Goal: Transaction & Acquisition: Purchase product/service

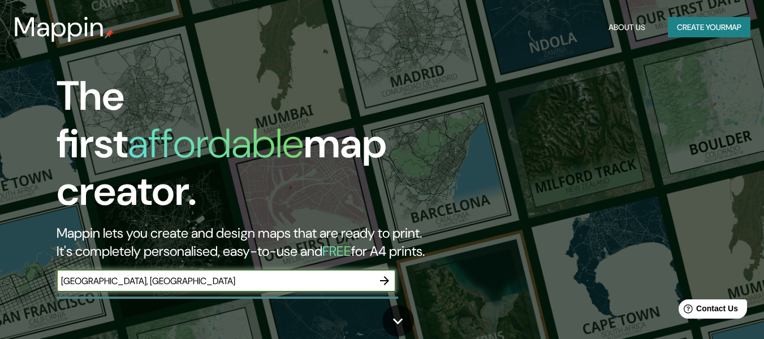
type input "[GEOGRAPHIC_DATA], [GEOGRAPHIC_DATA]"
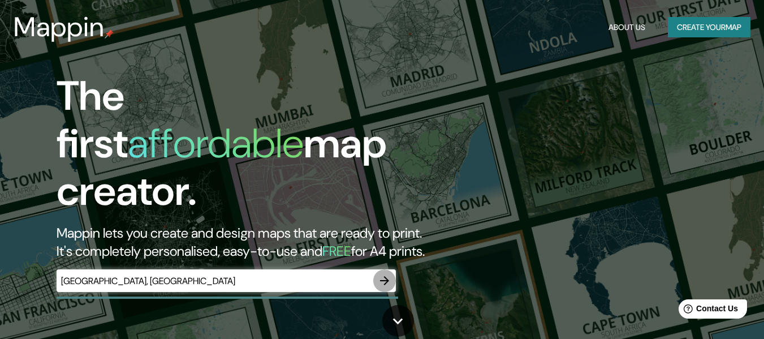
click at [384, 274] on icon "button" at bounding box center [385, 281] width 14 height 14
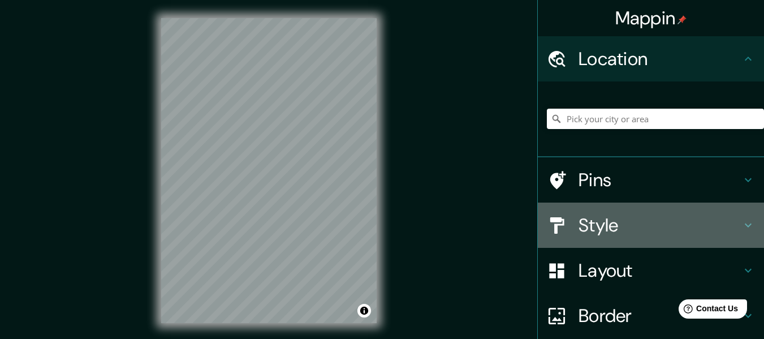
click at [607, 224] on h4 "Style" at bounding box center [660, 225] width 163 height 23
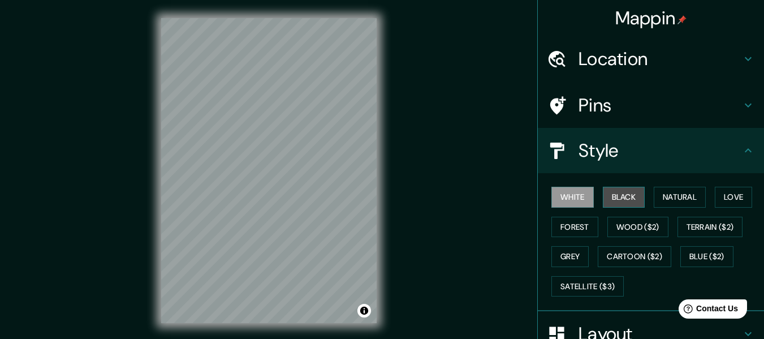
click at [628, 197] on button "Black" at bounding box center [624, 197] width 42 height 21
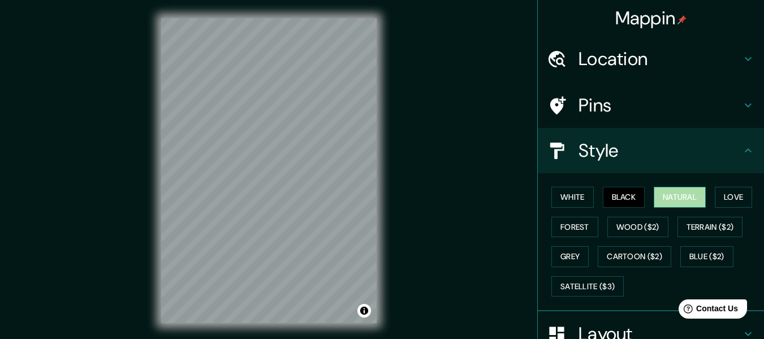
click at [673, 191] on button "Natural" at bounding box center [680, 197] width 52 height 21
click at [724, 191] on button "Love" at bounding box center [733, 197] width 37 height 21
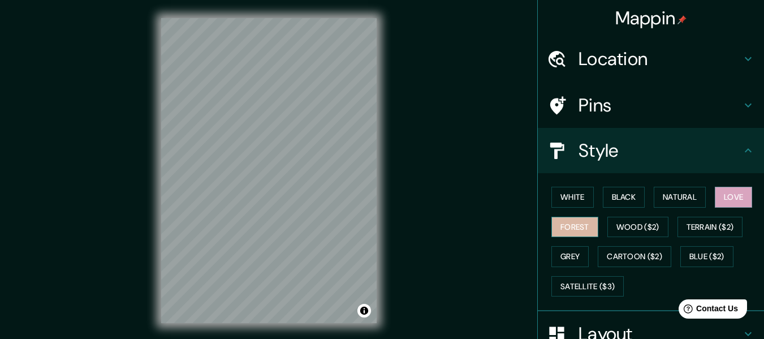
click at [590, 223] on button "Forest" at bounding box center [575, 227] width 47 height 21
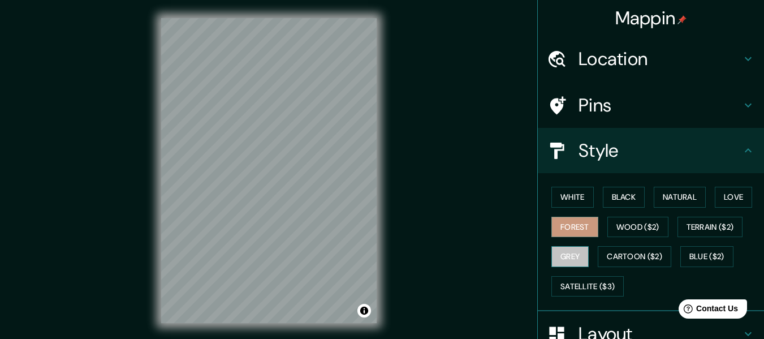
click at [577, 250] on button "Grey" at bounding box center [570, 256] width 37 height 21
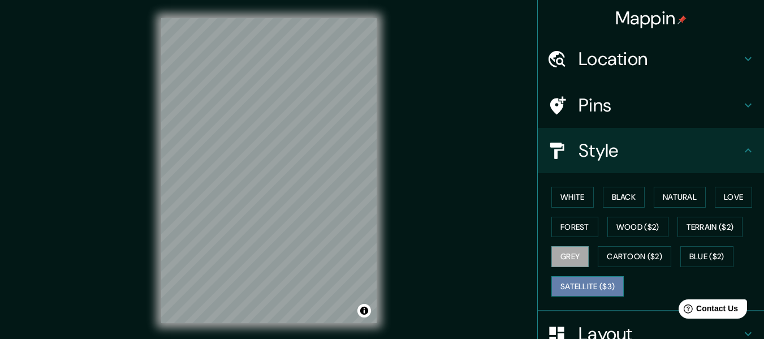
click at [598, 283] on button "Satellite ($3)" at bounding box center [588, 286] width 72 height 21
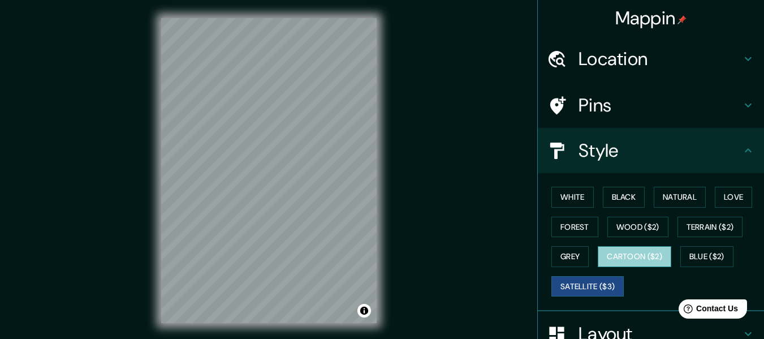
click at [631, 256] on button "Cartoon ($2)" at bounding box center [635, 256] width 74 height 21
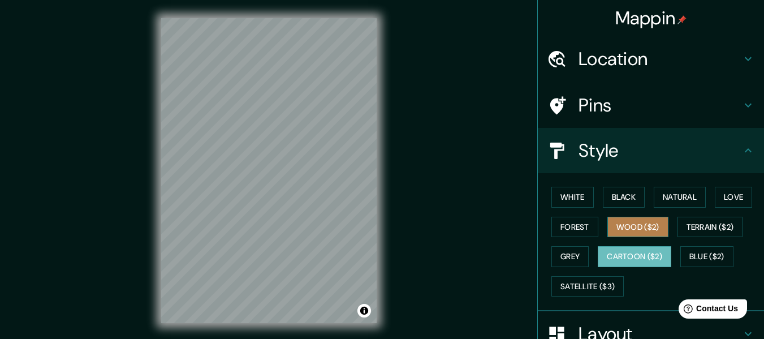
click at [635, 227] on button "Wood ($2)" at bounding box center [638, 227] width 61 height 21
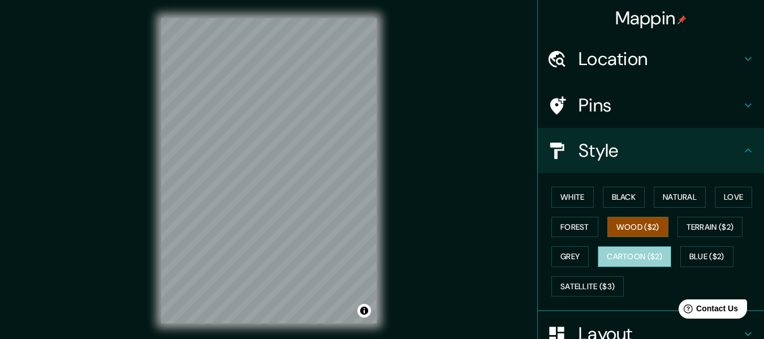
click at [635, 253] on button "Cartoon ($2)" at bounding box center [635, 256] width 74 height 21
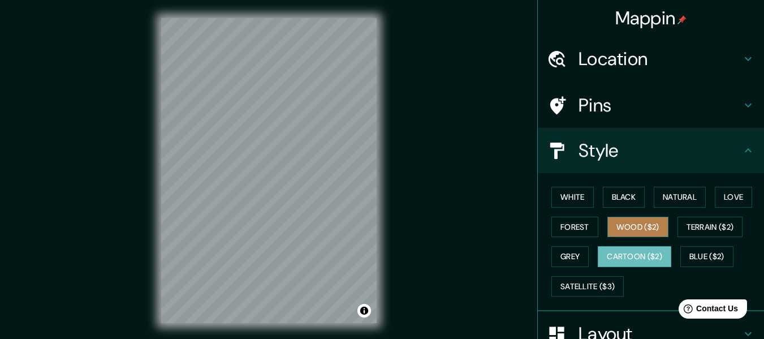
click at [635, 224] on button "Wood ($2)" at bounding box center [638, 227] width 61 height 21
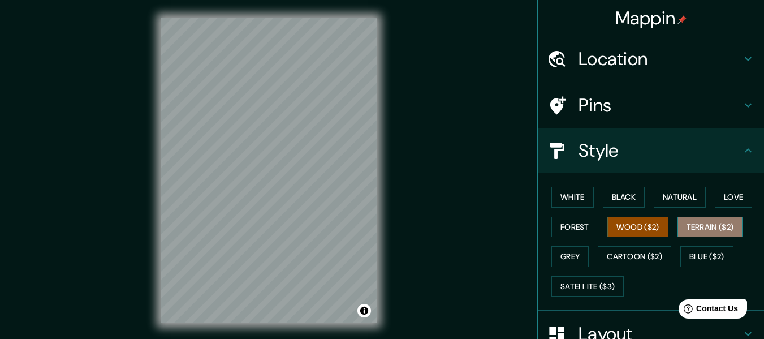
click at [694, 217] on button "Terrain ($2)" at bounding box center [711, 227] width 66 height 21
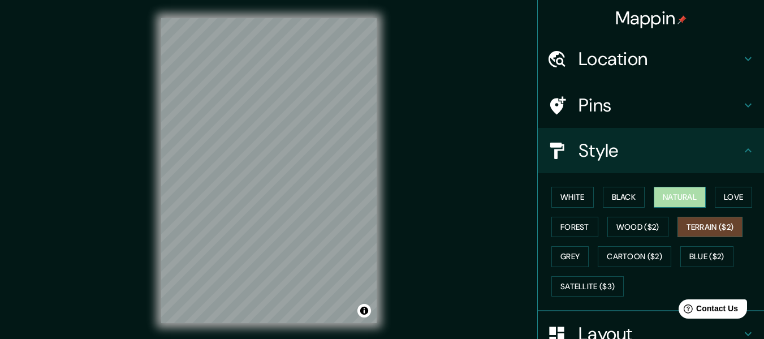
click at [669, 203] on button "Natural" at bounding box center [680, 197] width 52 height 21
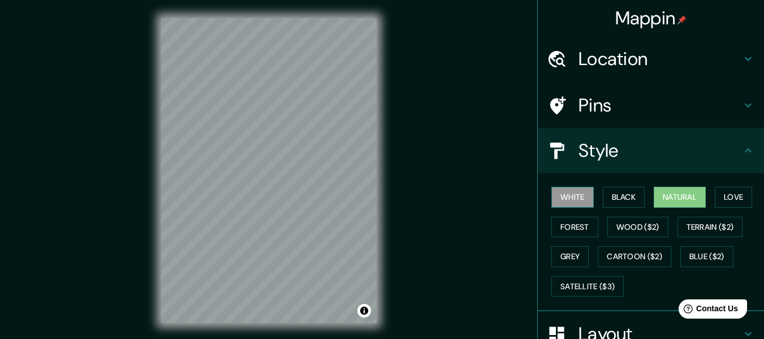
click at [574, 200] on button "White" at bounding box center [573, 197] width 42 height 21
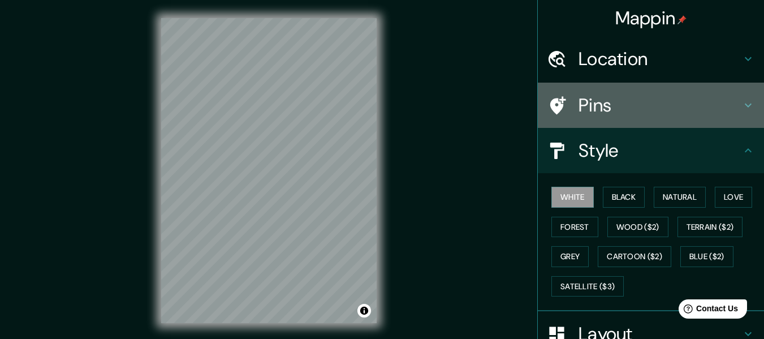
click at [591, 109] on h4 "Pins" at bounding box center [660, 105] width 163 height 23
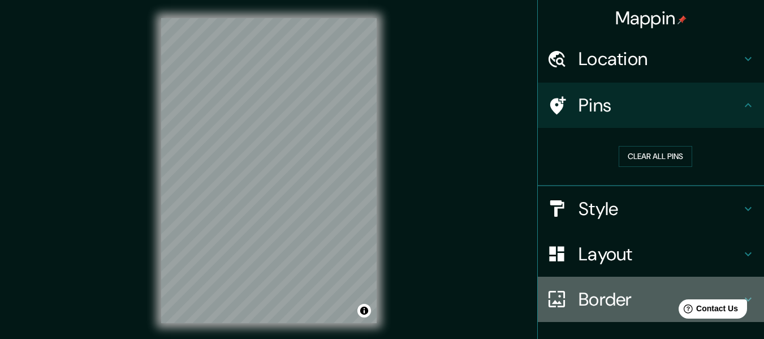
click at [613, 295] on h4 "Border" at bounding box center [660, 299] width 163 height 23
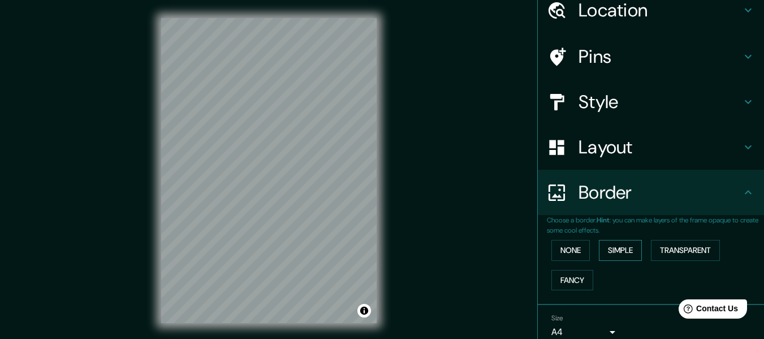
scroll to position [53, 0]
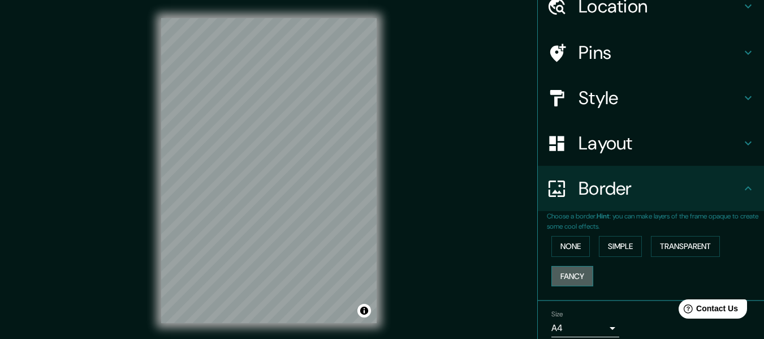
click at [579, 269] on button "Fancy" at bounding box center [573, 276] width 42 height 21
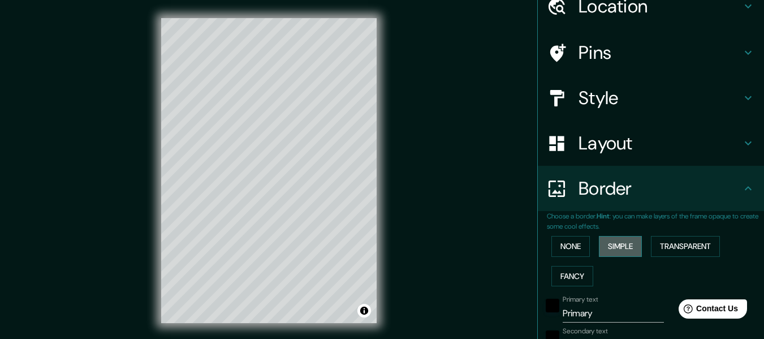
click at [626, 248] on button "Simple" at bounding box center [620, 246] width 43 height 21
click at [671, 246] on button "Transparent" at bounding box center [685, 246] width 69 height 21
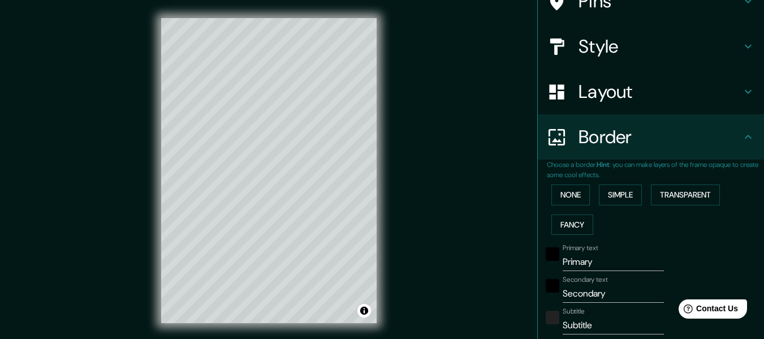
scroll to position [115, 0]
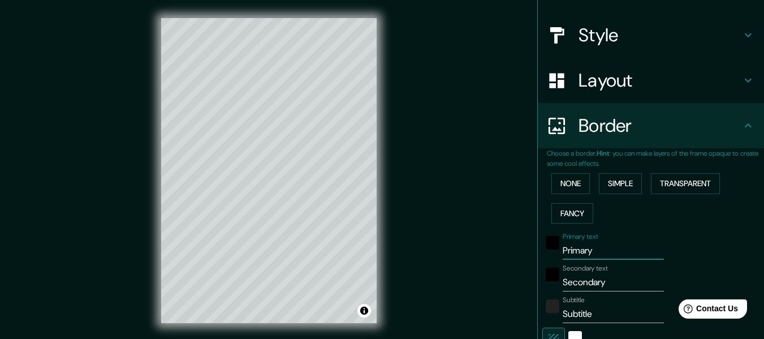
drag, startPoint x: 588, startPoint y: 255, endPoint x: 499, endPoint y: 257, distance: 88.9
click at [499, 257] on div "Mappin Location Pins Style Layout Border Choose a border. Hint : you can make l…" at bounding box center [382, 179] width 764 height 359
type input "B"
type input "183"
type input "30"
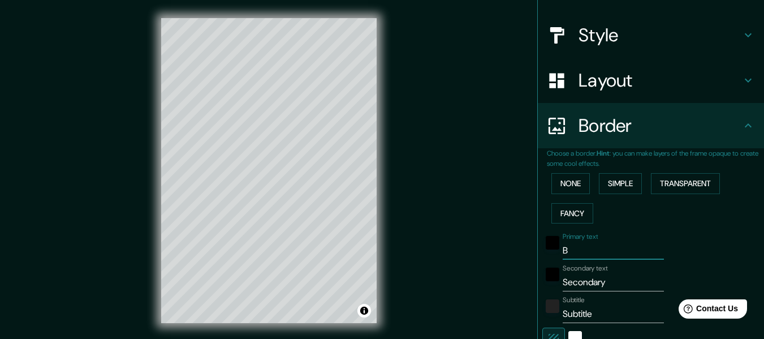
type input "BA"
type input "183"
type input "30"
type input "BAr"
type input "183"
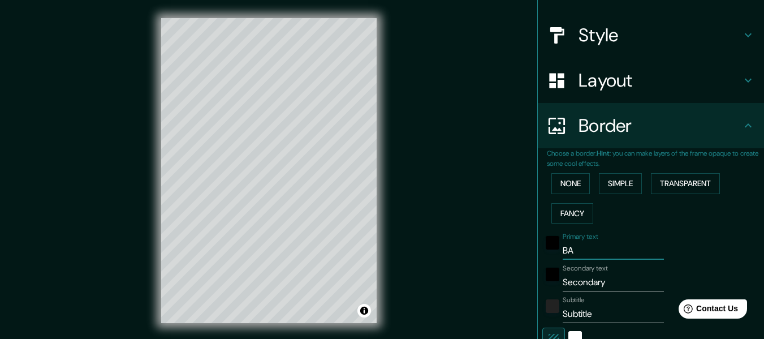
type input "30"
type input "BArc"
type input "183"
type input "30"
type input "BArce"
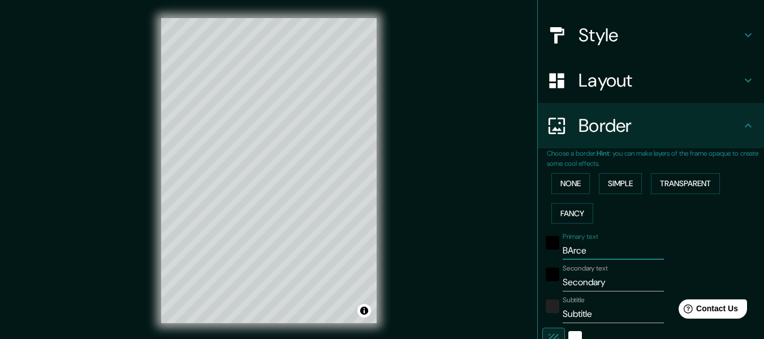
type input "183"
type input "30"
type input "BArcel"
type input "183"
type input "30"
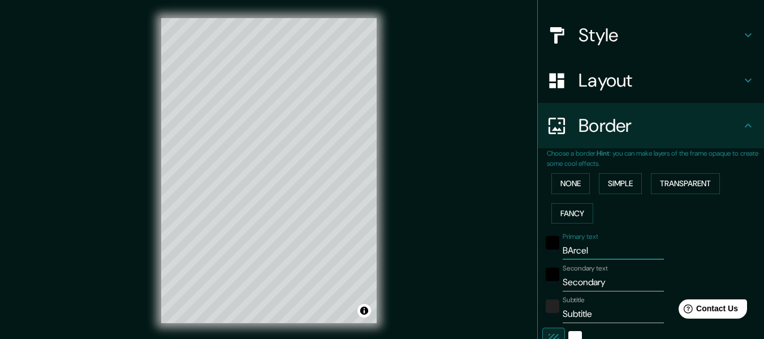
type input "BArcelo"
type input "183"
type input "30"
type input "BArcelon"
type input "183"
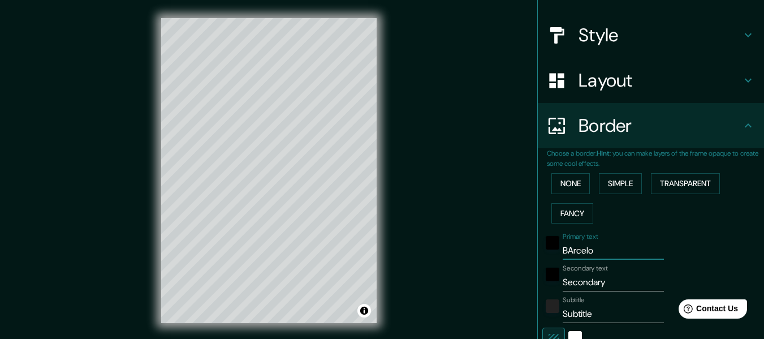
type input "30"
type input "BArcelona"
type input "183"
type input "30"
click at [569, 252] on input "BArcelona" at bounding box center [613, 251] width 101 height 18
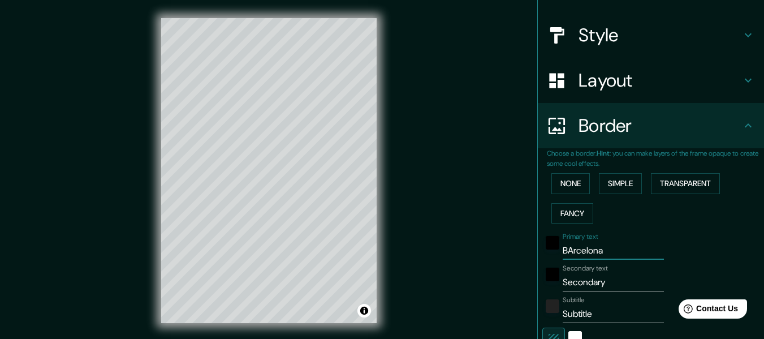
type input "BAcelona"
type input "183"
type input "30"
type input "BAacelona"
type input "183"
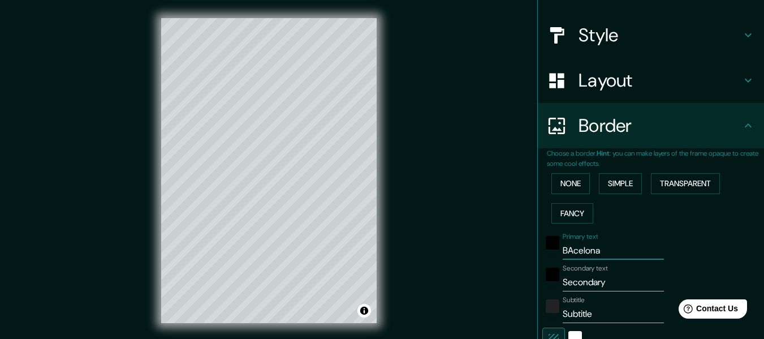
type input "30"
type input "BAcelona"
type input "183"
type input "30"
type input "Bacelona"
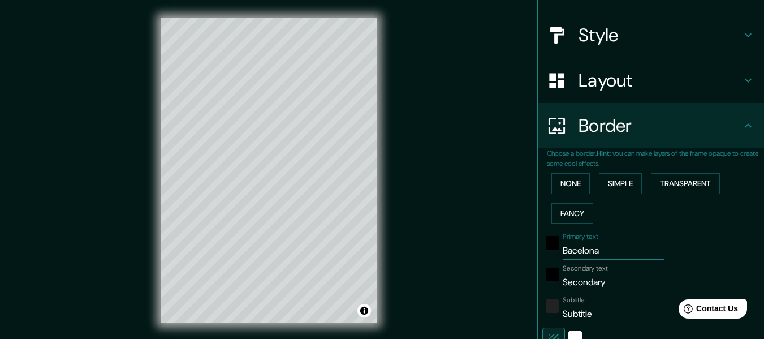
type input "183"
type input "30"
type input "[GEOGRAPHIC_DATA]"
type input "183"
type input "30"
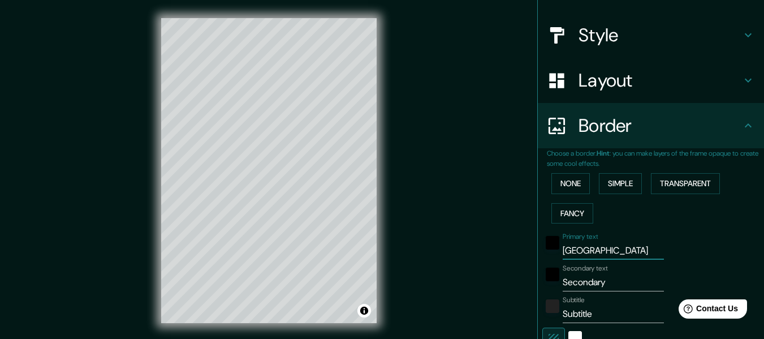
type input "[GEOGRAPHIC_DATA]"
click at [588, 280] on input "Secondary" at bounding box center [613, 282] width 101 height 18
type input "E"
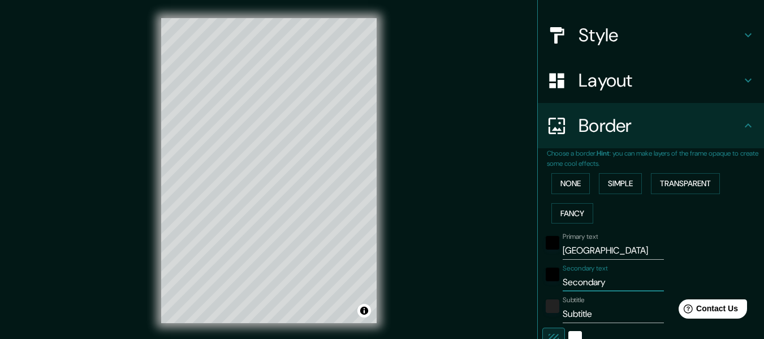
type input "183"
type input "30"
type input "Es"
type input "183"
type input "30"
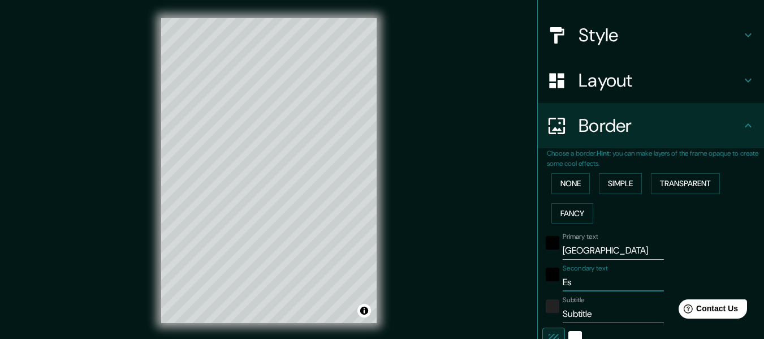
type input "Esp"
type input "183"
type input "30"
type input "Espa"
type input "183"
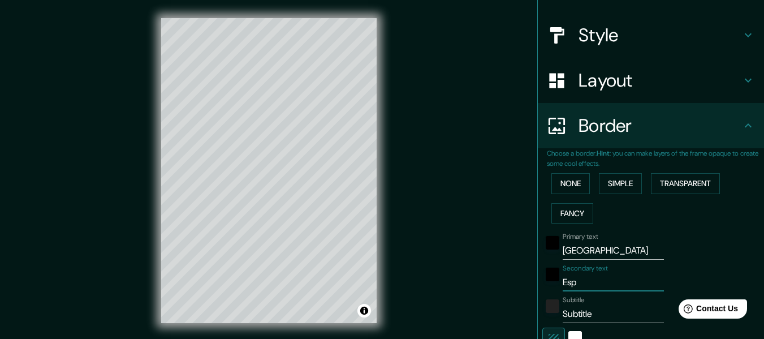
type input "30"
type input "[GEOGRAPHIC_DATA]"
type input "183"
type input "30"
type input "[GEOGRAPHIC_DATA]"
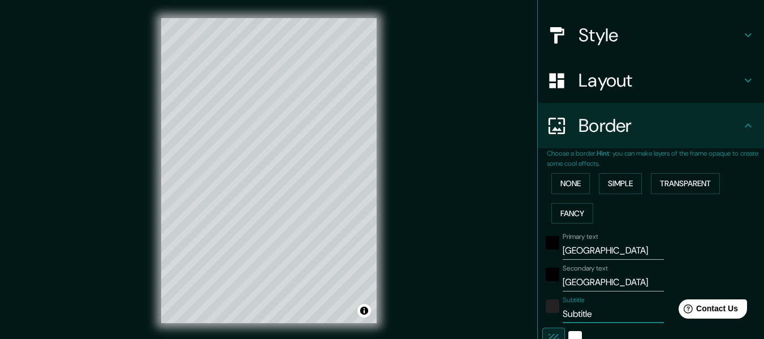
click at [597, 310] on input "Subtitle" at bounding box center [613, 314] width 101 height 18
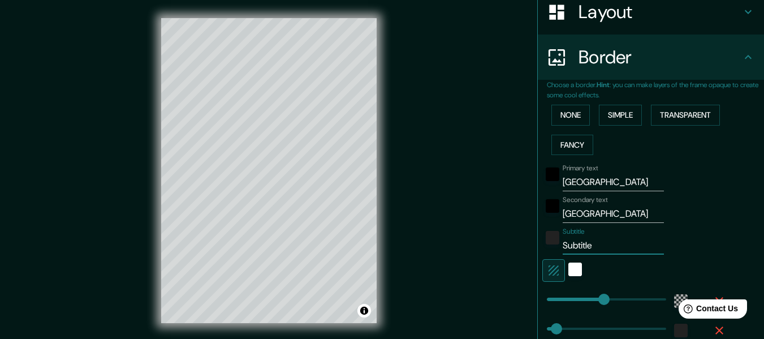
scroll to position [191, 0]
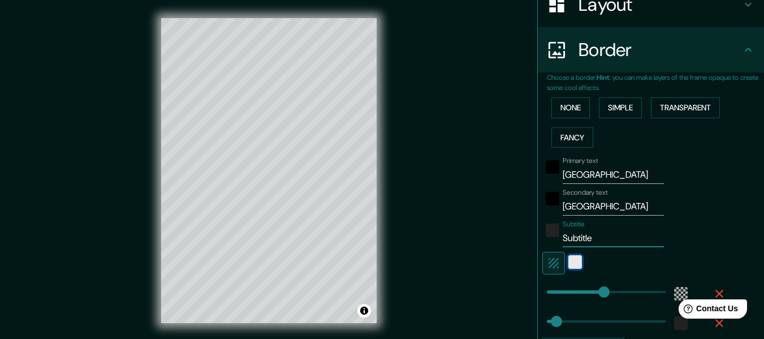
click at [571, 264] on div "white" at bounding box center [576, 262] width 14 height 14
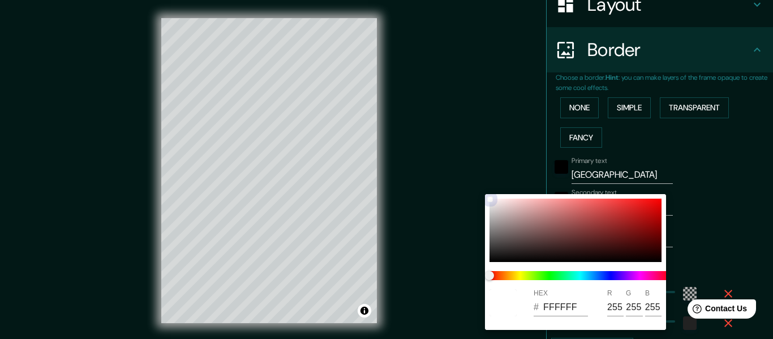
click at [553, 245] on div at bounding box center [575, 230] width 172 height 63
type input "183"
type input "30"
type input "432A2A"
type input "67"
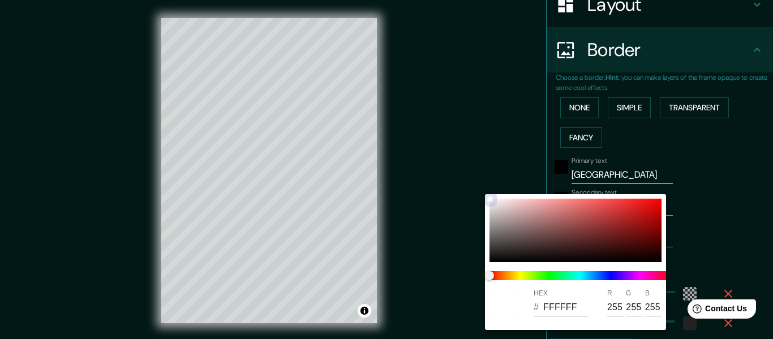
type input "42"
type input "183"
type input "30"
type input "735C5C"
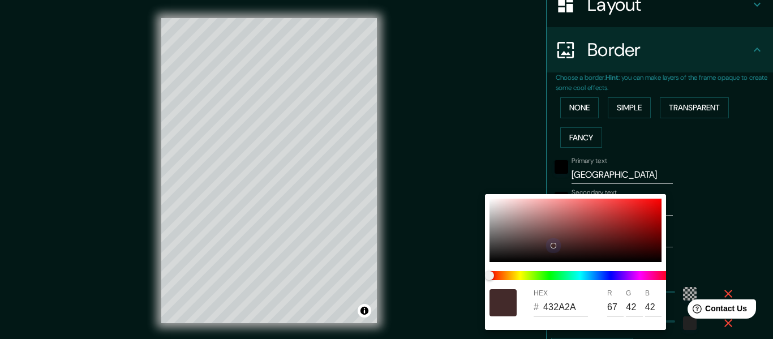
type input "115"
type input "92"
type input "183"
type input "30"
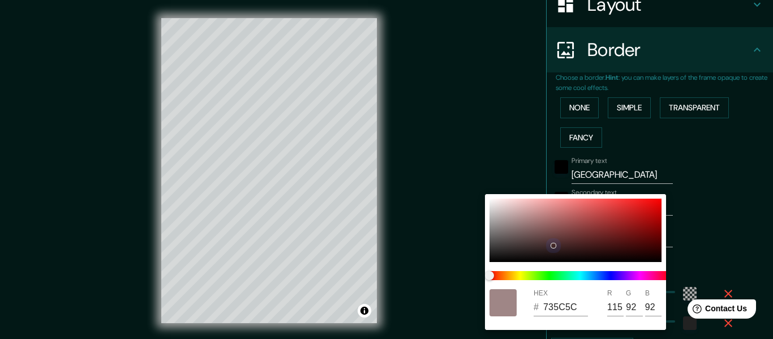
type input "FDF2F2"
type input "253"
type input "242"
drag, startPoint x: 553, startPoint y: 245, endPoint x: 470, endPoint y: 176, distance: 108.1
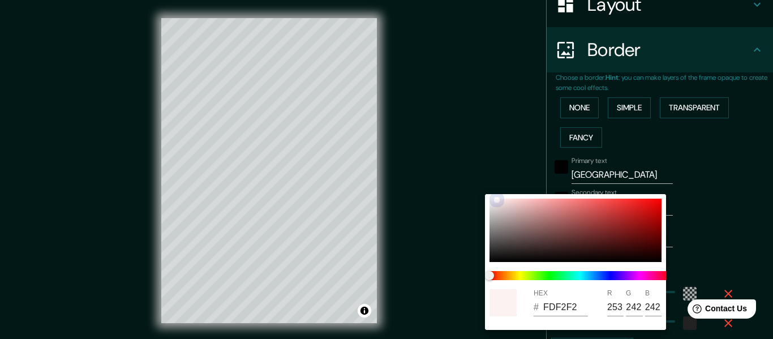
click at [470, 176] on div "HEX # FDF2F2 R 253 G 242 B 242" at bounding box center [386, 169] width 773 height 339
type input "183"
type input "30"
type input "E3CECE"
type input "227"
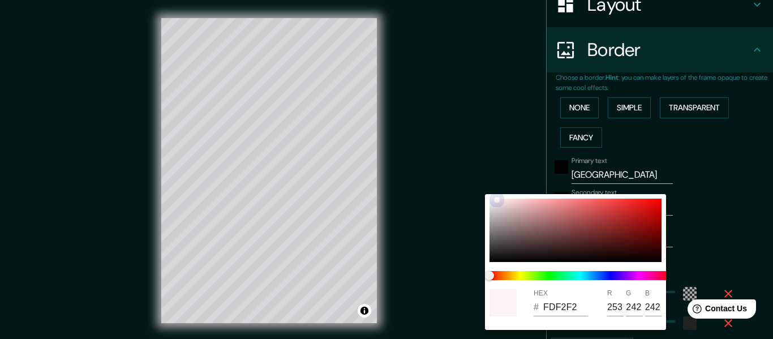
type input "206"
type input "183"
type input "30"
type input "D1CECE"
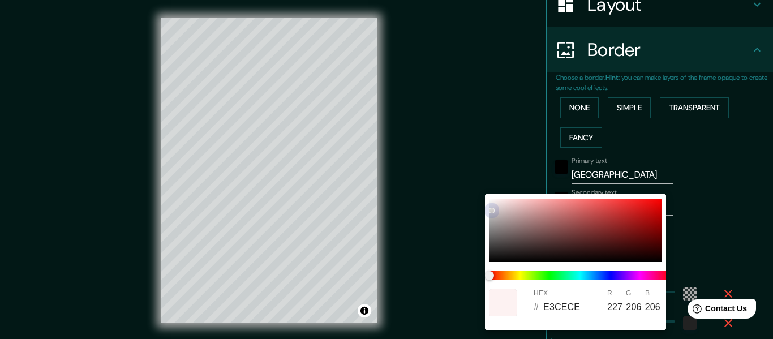
type input "209"
type input "206"
type input "183"
type input "30"
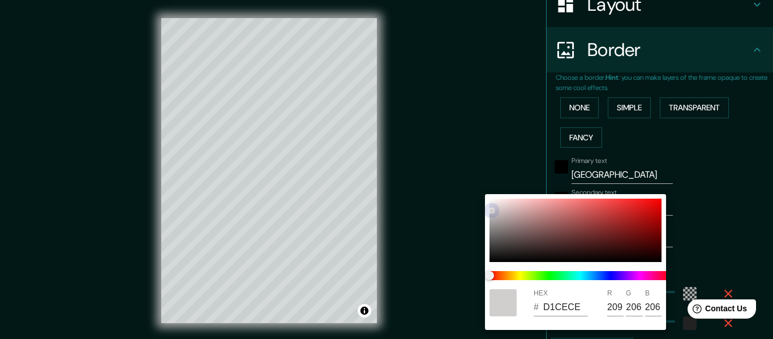
type input "F1F1F1"
type input "241"
type input "183"
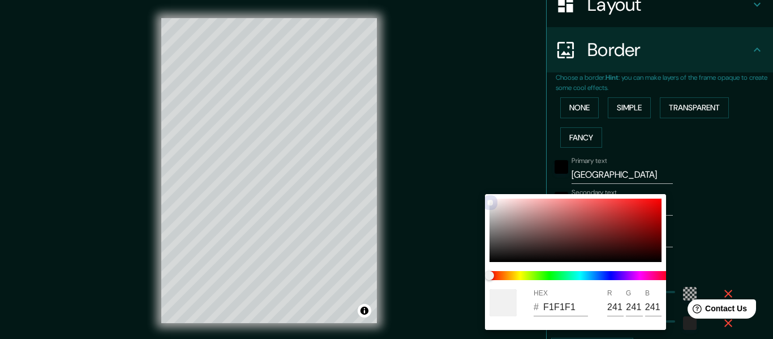
type input "30"
type input "EFEFEF"
type input "239"
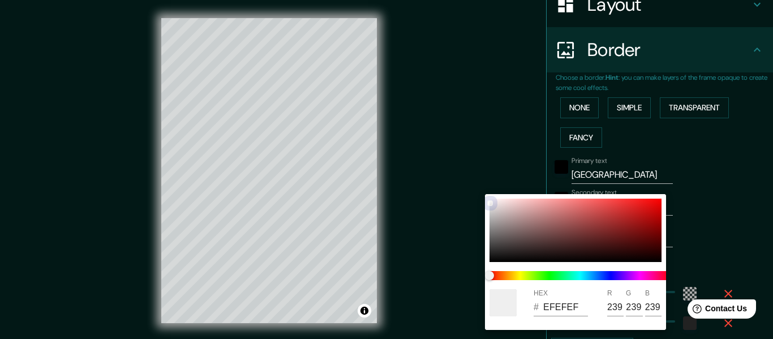
type input "183"
type input "30"
type input "FFFFFF"
type input "255"
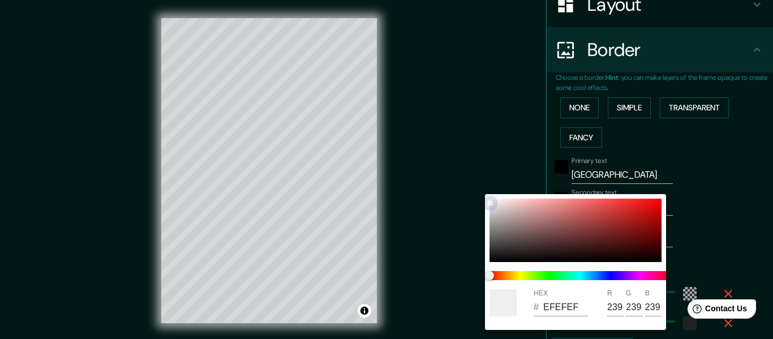
type input "255"
type input "183"
type input "30"
click at [492, 196] on div at bounding box center [490, 199] width 6 height 6
type input "183"
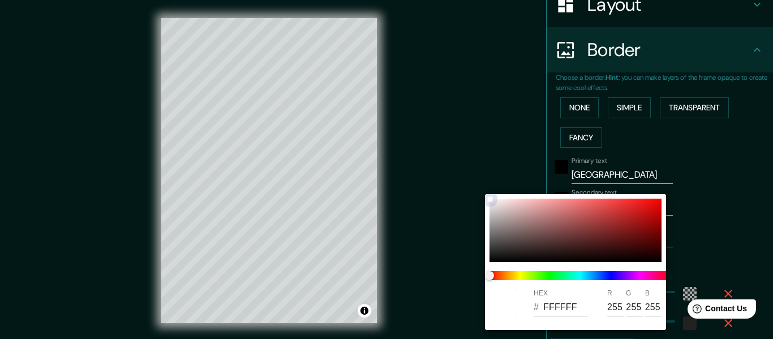
type input "30"
type input "FFFBFB"
type input "251"
click at [692, 220] on div at bounding box center [386, 169] width 773 height 339
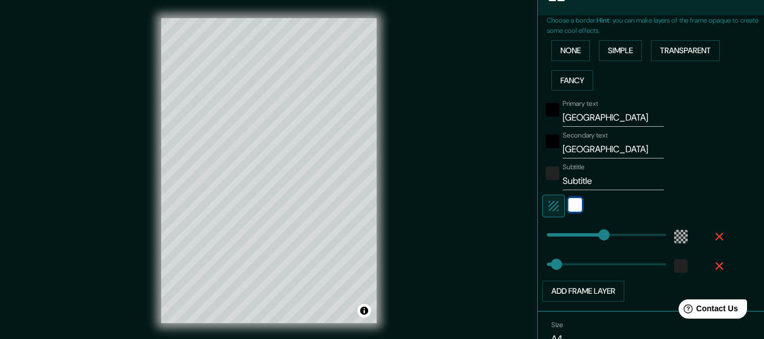
scroll to position [253, 0]
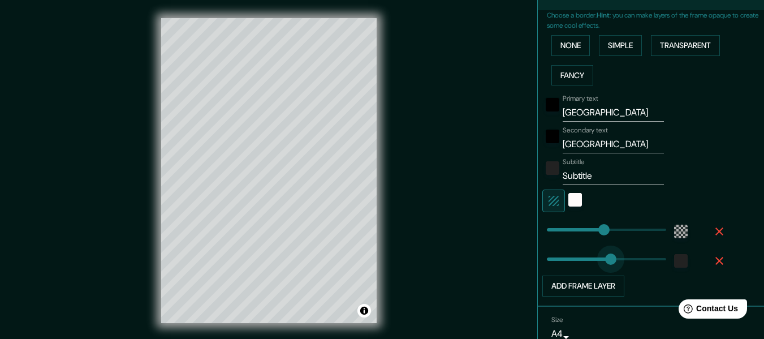
type input "208"
drag, startPoint x: 548, startPoint y: 260, endPoint x: 604, endPoint y: 250, distance: 56.5
type input "183"
type input "351"
drag, startPoint x: 607, startPoint y: 256, endPoint x: 648, endPoint y: 256, distance: 41.9
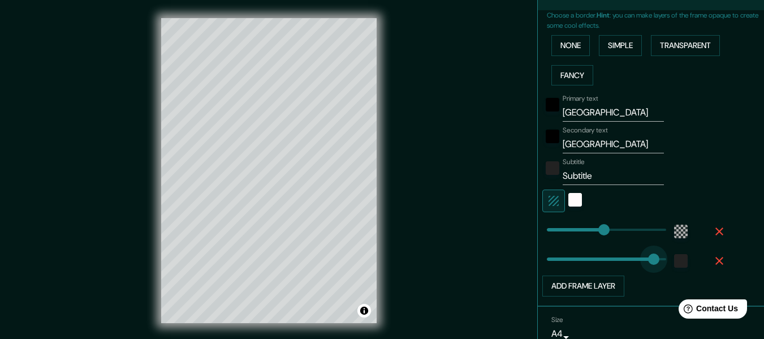
type input "183"
type input "0"
drag, startPoint x: 648, startPoint y: 256, endPoint x: 521, endPoint y: 273, distance: 128.4
type input "183"
type input "9"
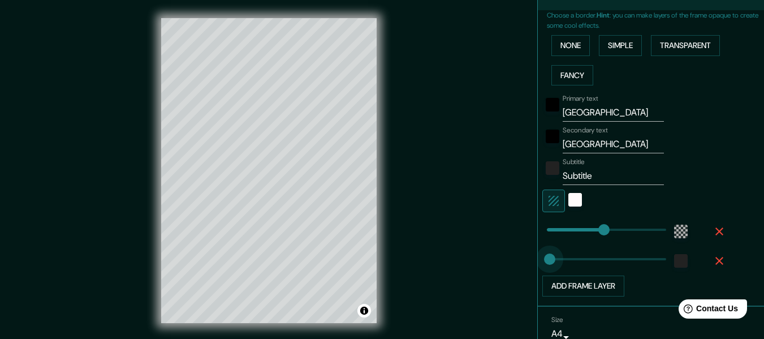
type input "183"
type input "14"
type input "233"
drag, startPoint x: 595, startPoint y: 232, endPoint x: 612, endPoint y: 232, distance: 17.5
type input "311"
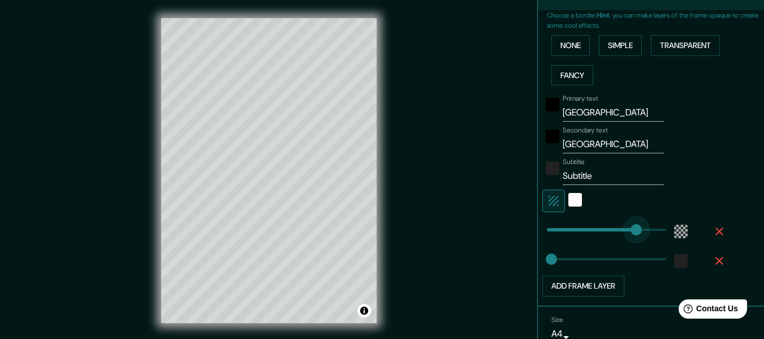
drag, startPoint x: 612, startPoint y: 232, endPoint x: 638, endPoint y: 231, distance: 25.5
type input "351"
drag, startPoint x: 638, startPoint y: 231, endPoint x: 654, endPoint y: 230, distance: 16.4
type input "65"
drag, startPoint x: 653, startPoint y: 230, endPoint x: 560, endPoint y: 248, distance: 95.1
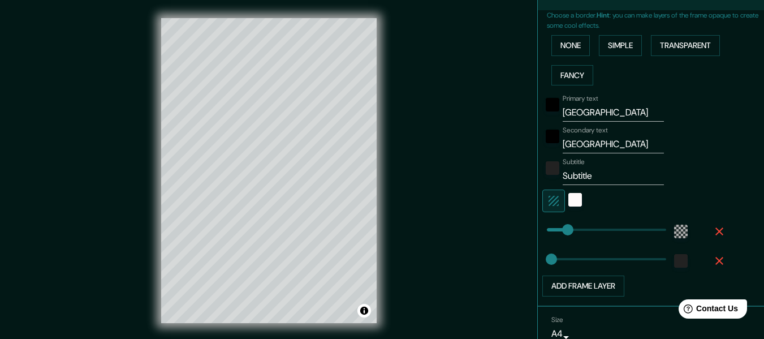
drag, startPoint x: 560, startPoint y: 248, endPoint x: 561, endPoint y: 234, distance: 14.2
click at [561, 234] on div "Primary text Barcelona Secondary text España Subtitle Subtitle Add frame layer" at bounding box center [637, 193] width 181 height 207
type input "87"
drag, startPoint x: 561, startPoint y: 234, endPoint x: 567, endPoint y: 231, distance: 6.8
type input "116"
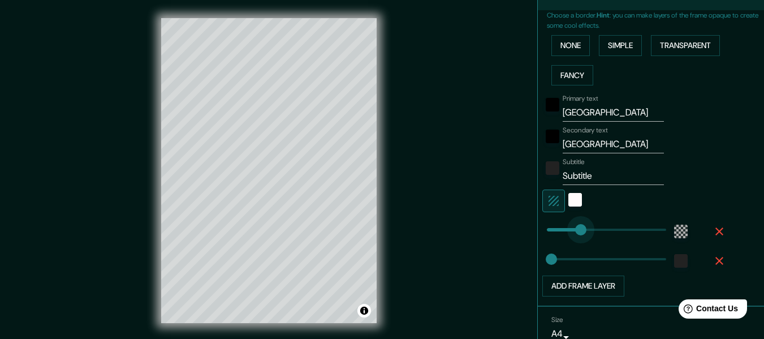
drag, startPoint x: 567, startPoint y: 231, endPoint x: 577, endPoint y: 231, distance: 9.6
type input "145"
drag, startPoint x: 577, startPoint y: 231, endPoint x: 585, endPoint y: 231, distance: 8.5
